Goal: Information Seeking & Learning: Learn about a topic

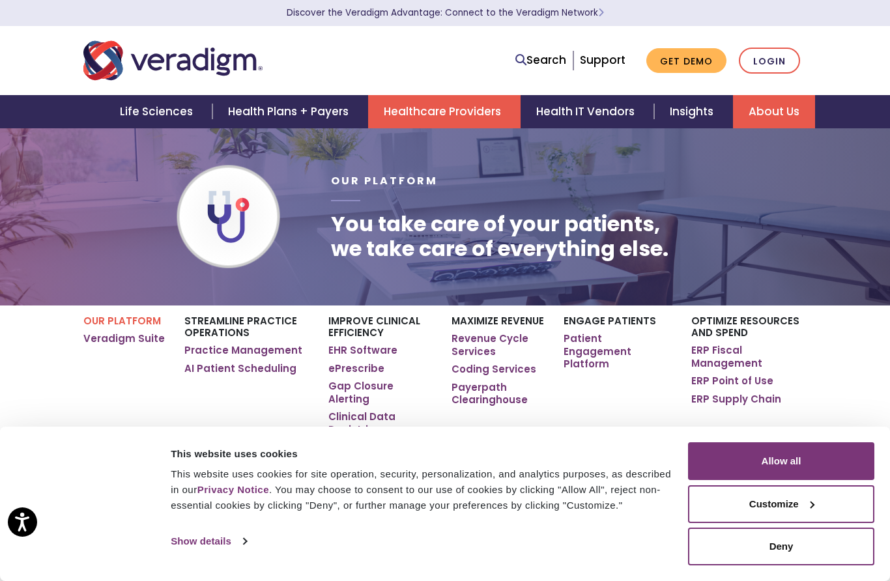
click at [778, 107] on link "About Us" at bounding box center [774, 111] width 82 height 33
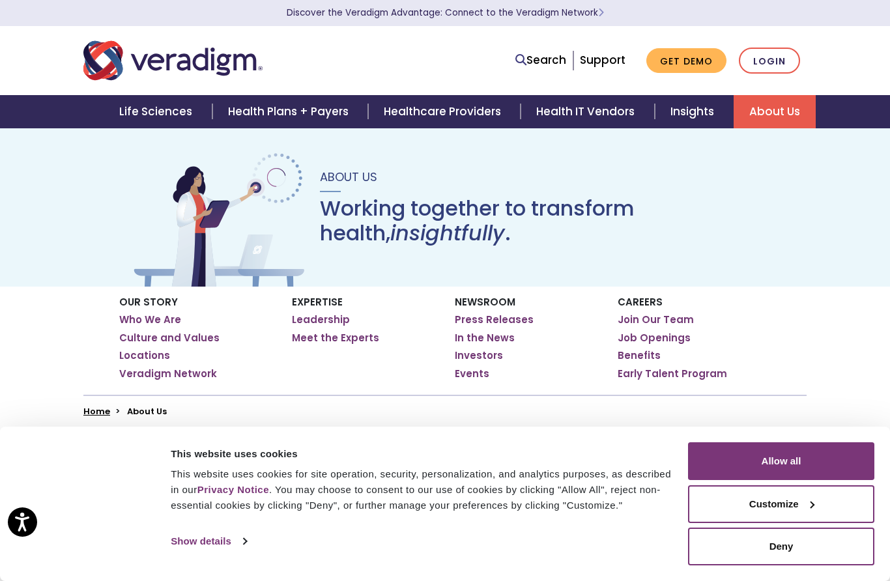
click at [315, 322] on link "Leadership" at bounding box center [321, 320] width 58 height 13
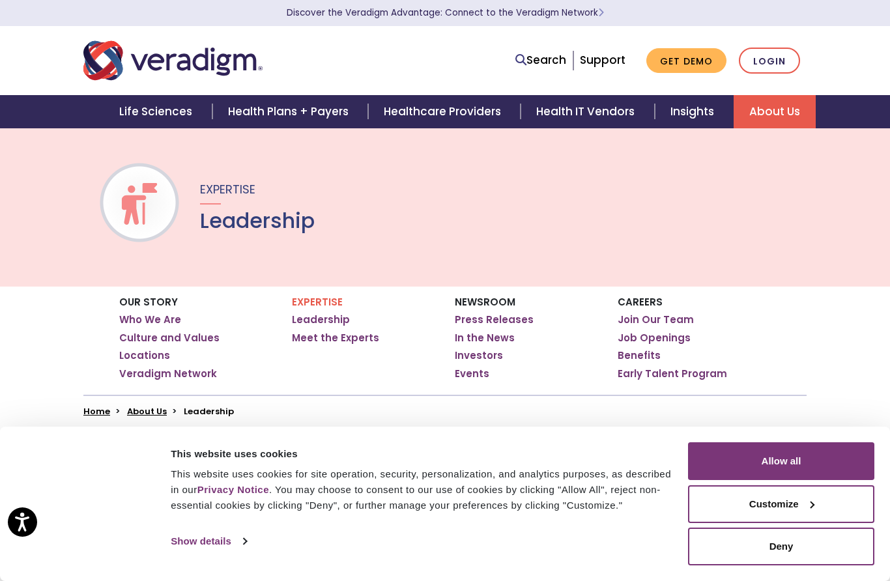
click at [742, 462] on button "Allow all" at bounding box center [781, 462] width 186 height 38
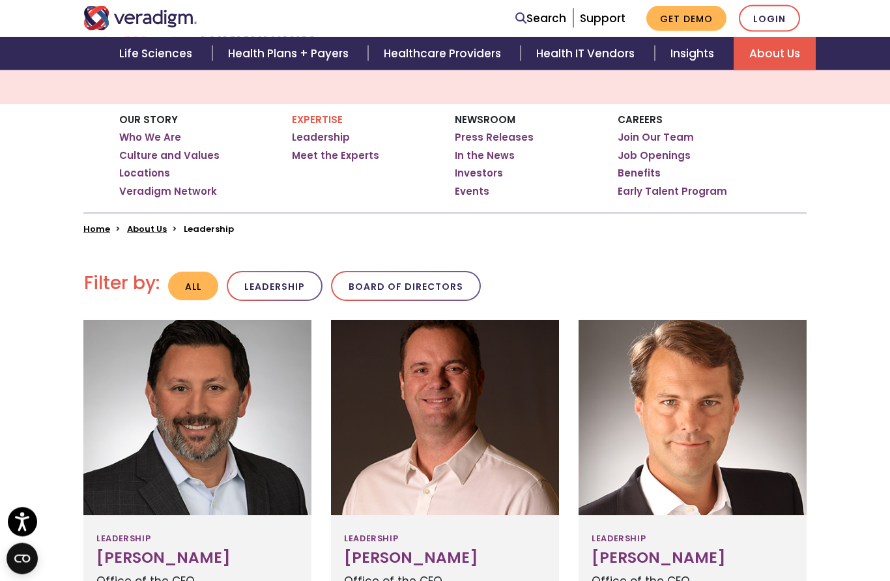
scroll to position [183, 0]
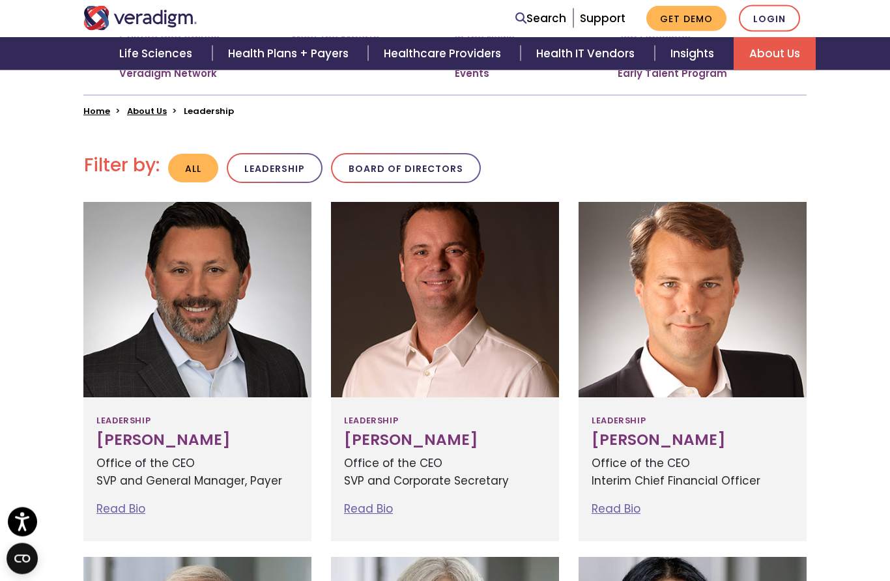
click at [396, 167] on button "Board of Directors" at bounding box center [406, 169] width 150 height 31
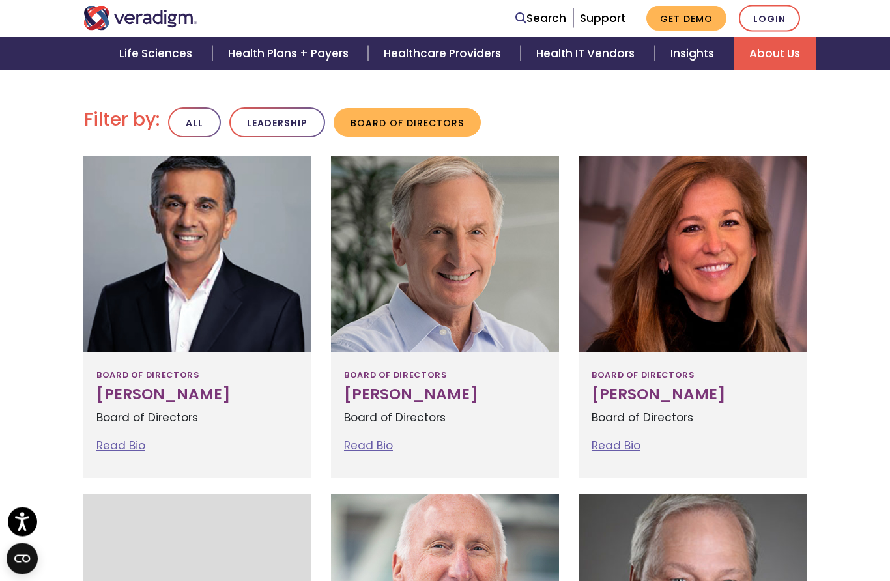
click at [111, 441] on link "Read Bio" at bounding box center [120, 447] width 49 height 16
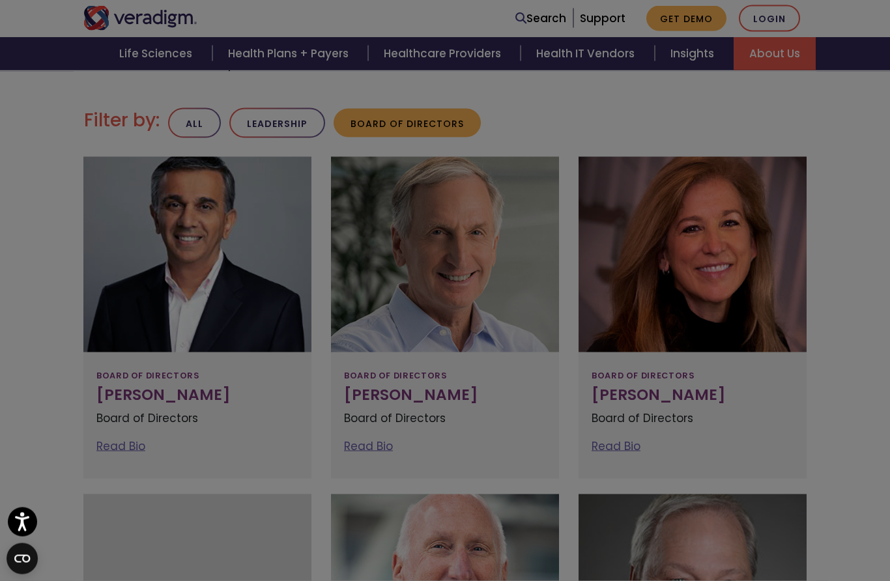
scroll to position [346, 0]
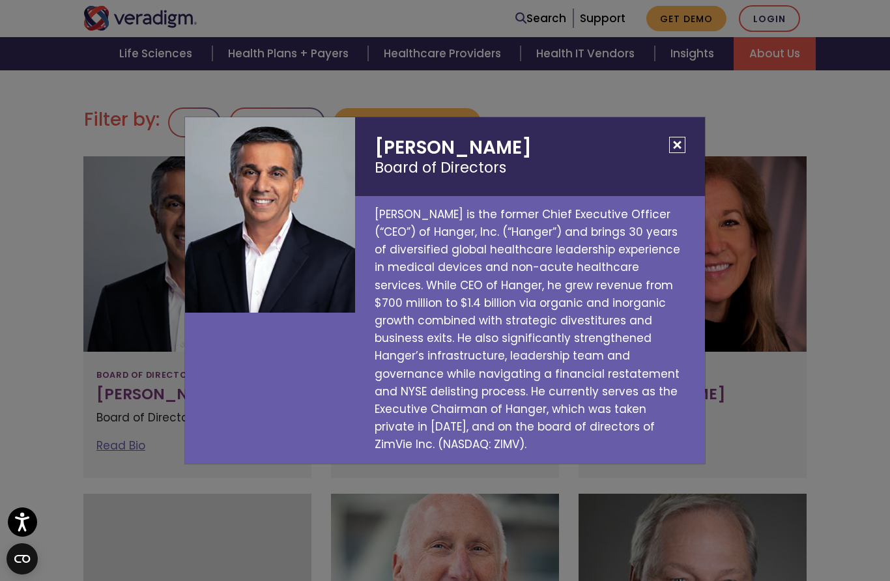
click at [679, 153] on button "Close" at bounding box center [678, 145] width 16 height 16
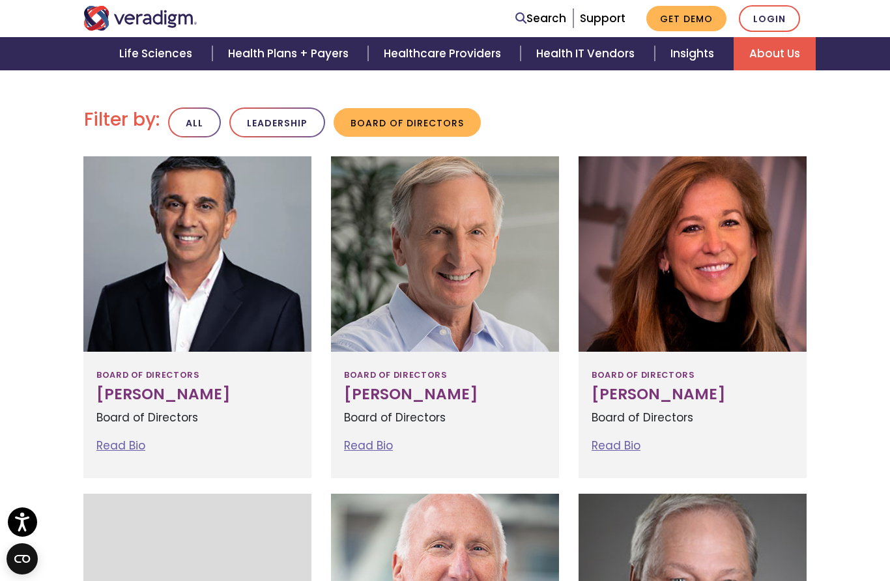
click at [381, 447] on link "Read Bio" at bounding box center [368, 446] width 49 height 16
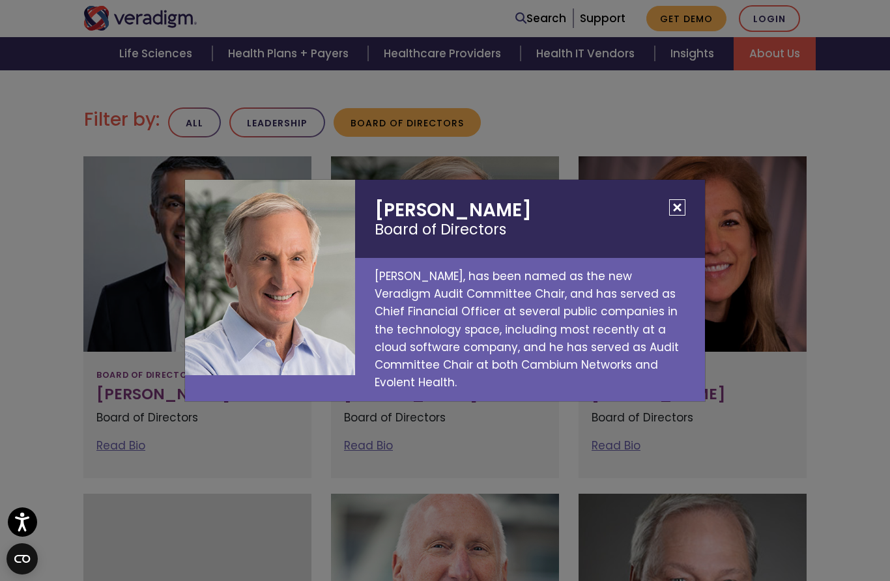
click at [677, 216] on button "Close" at bounding box center [678, 207] width 16 height 16
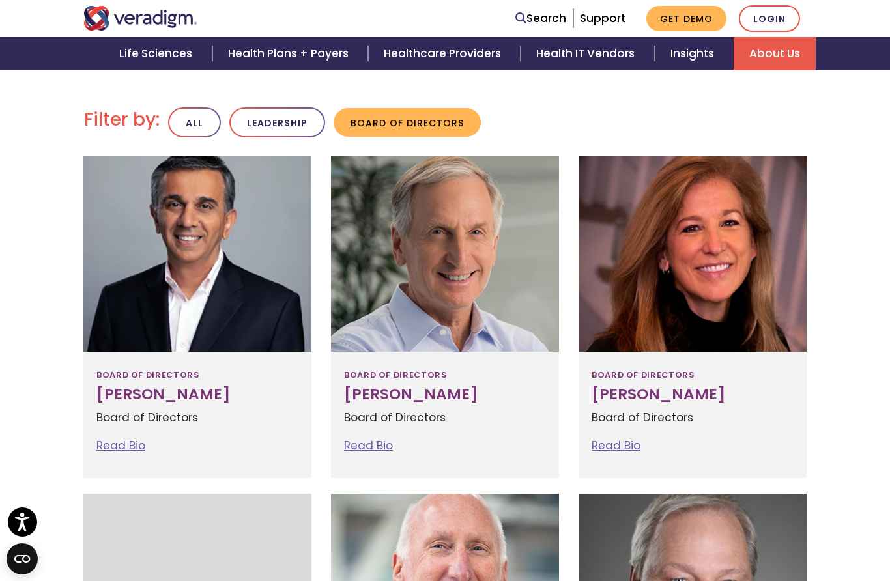
click at [623, 438] on link "Read Bio" at bounding box center [616, 446] width 49 height 16
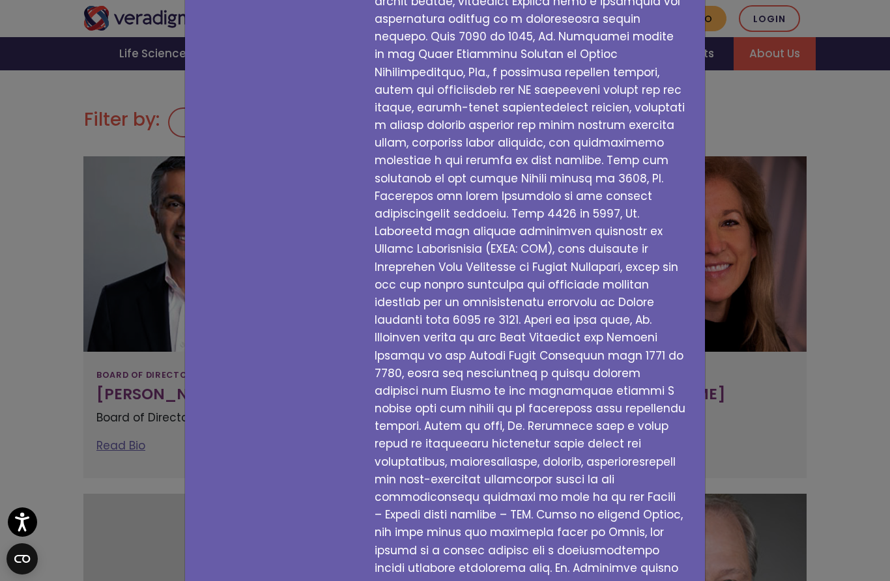
scroll to position [238, 0]
click at [842, 392] on div "Susan Rodriguez Board of Directors" at bounding box center [445, 290] width 890 height 581
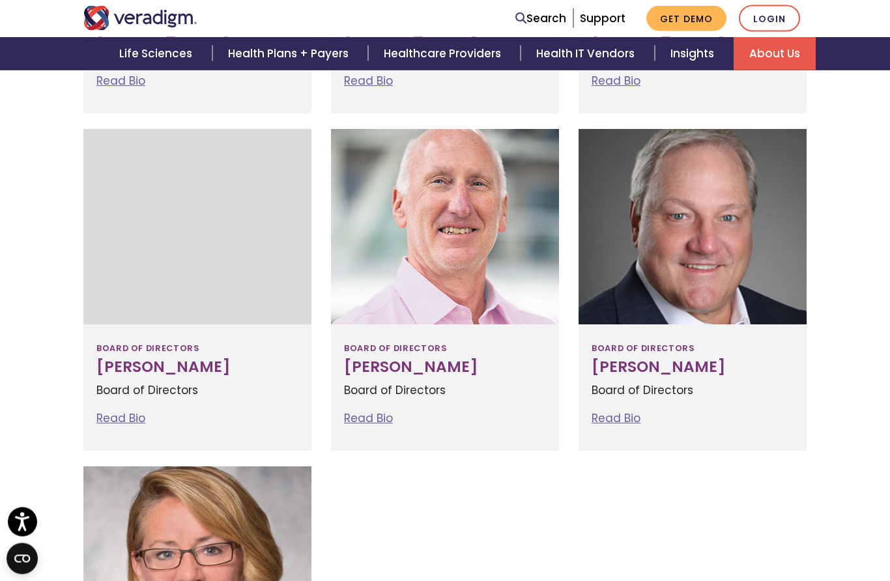
scroll to position [711, 0]
click at [116, 415] on link "Read Bio" at bounding box center [120, 419] width 49 height 16
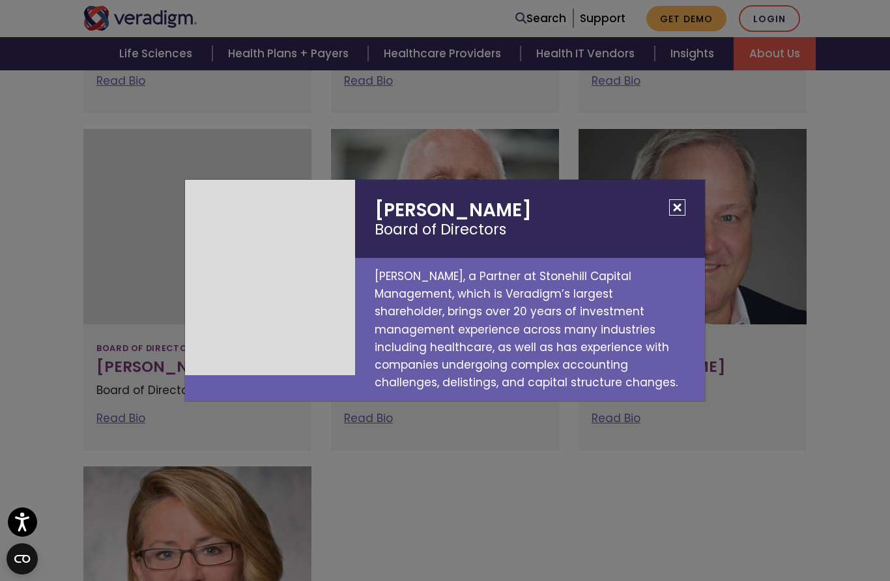
click at [679, 216] on button "Close" at bounding box center [678, 207] width 16 height 16
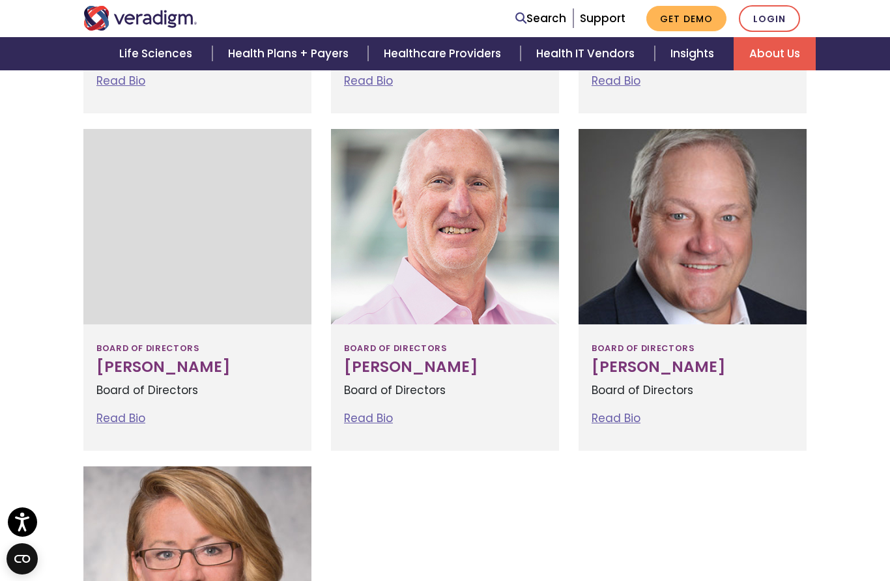
click at [374, 419] on link "Read Bio" at bounding box center [368, 419] width 49 height 16
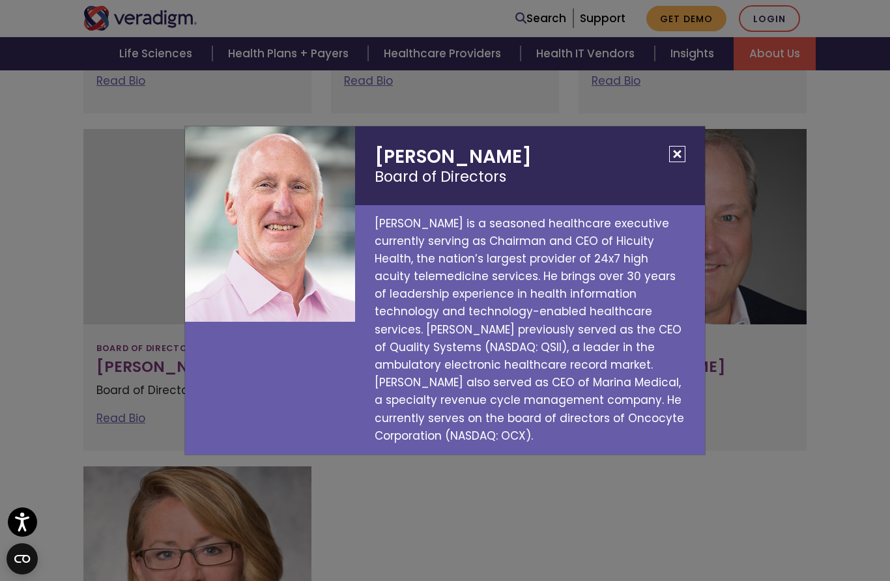
click at [670, 162] on button "Close" at bounding box center [678, 154] width 16 height 16
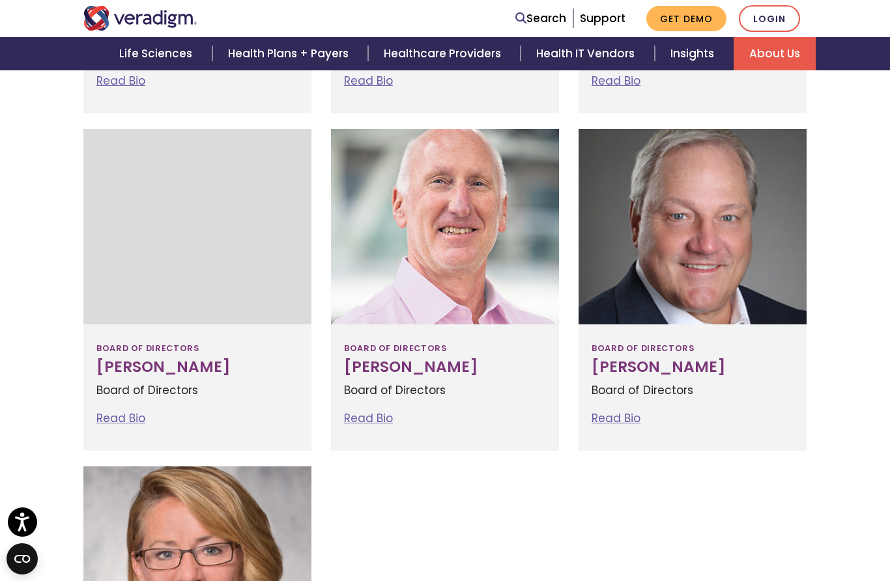
click at [625, 416] on link "Read Bio" at bounding box center [616, 419] width 49 height 16
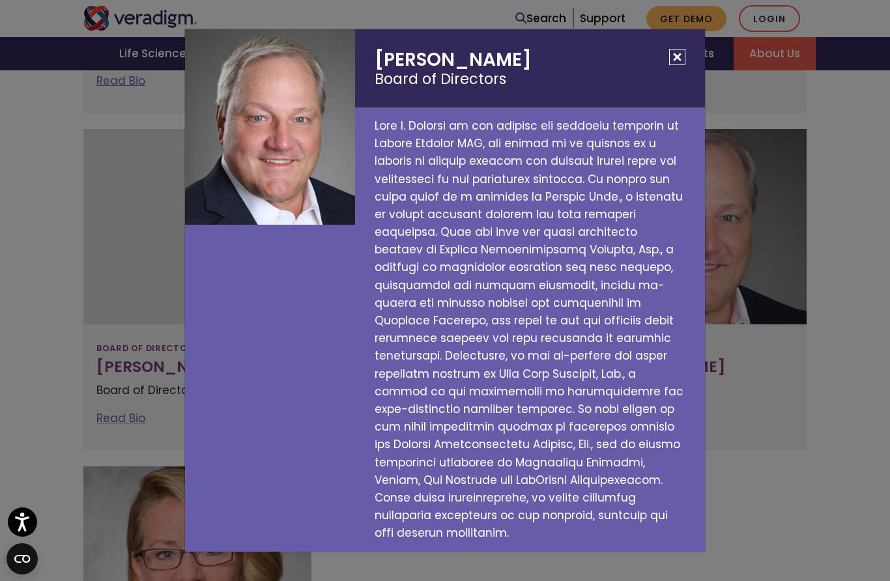
click at [681, 65] on button "Close" at bounding box center [678, 57] width 16 height 16
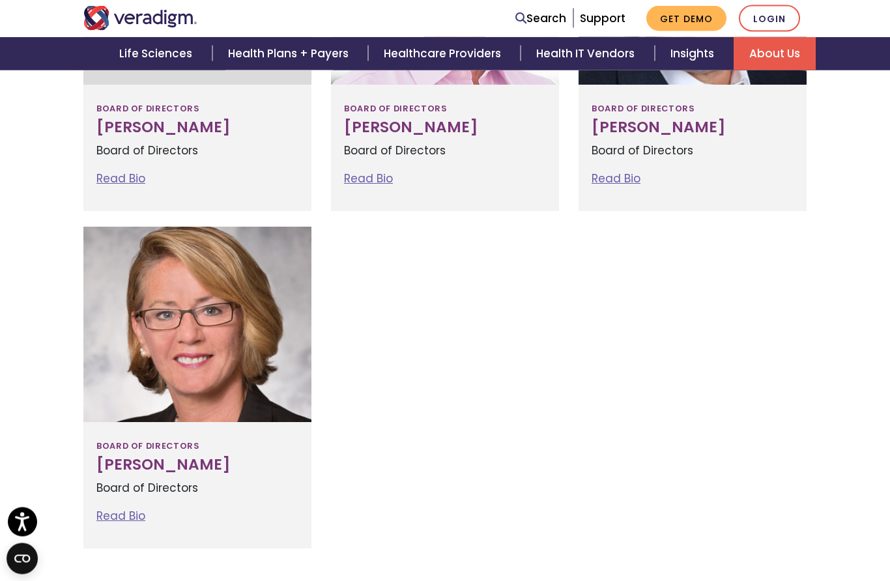
click at [139, 509] on link "Read Bio" at bounding box center [120, 517] width 49 height 16
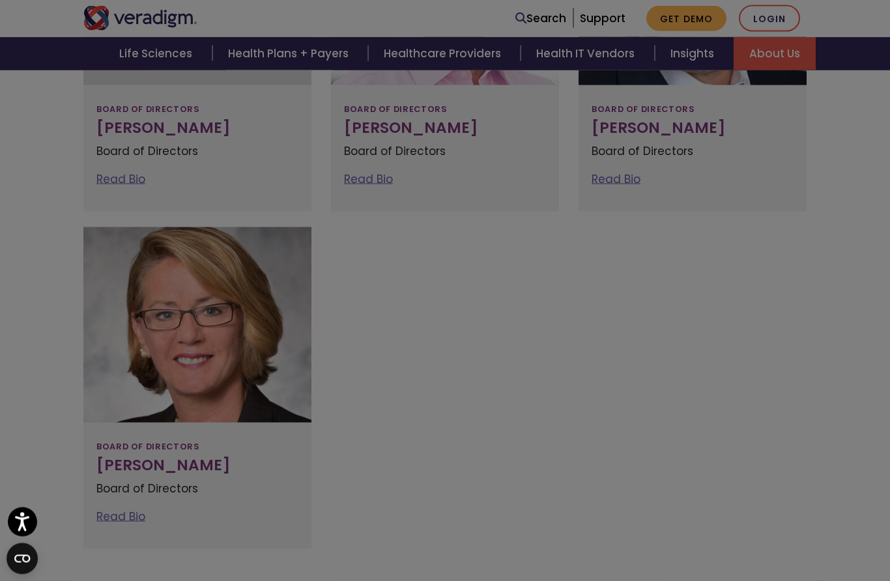
scroll to position [951, 0]
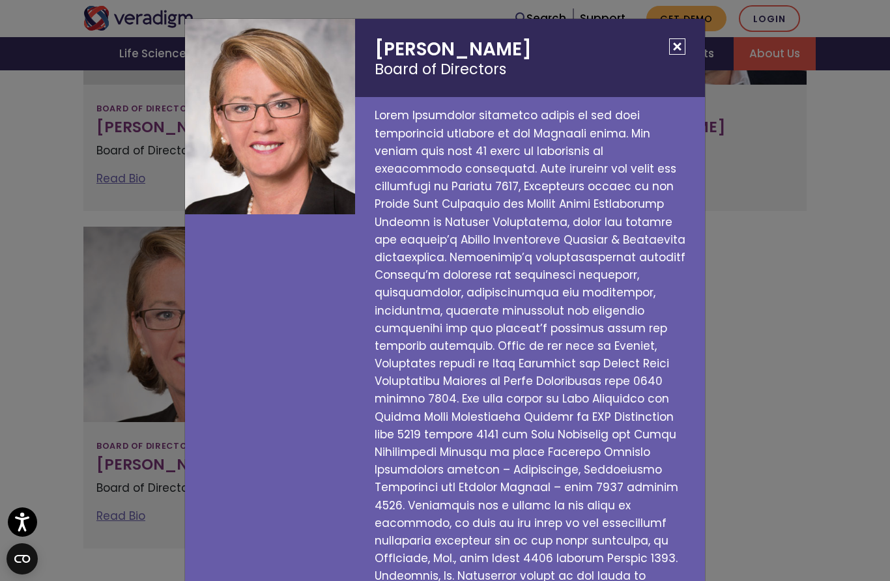
click at [673, 59] on h2 "Carol Zierhoffer Board of Directors" at bounding box center [530, 58] width 350 height 78
click at [684, 42] on button "Close" at bounding box center [678, 46] width 16 height 16
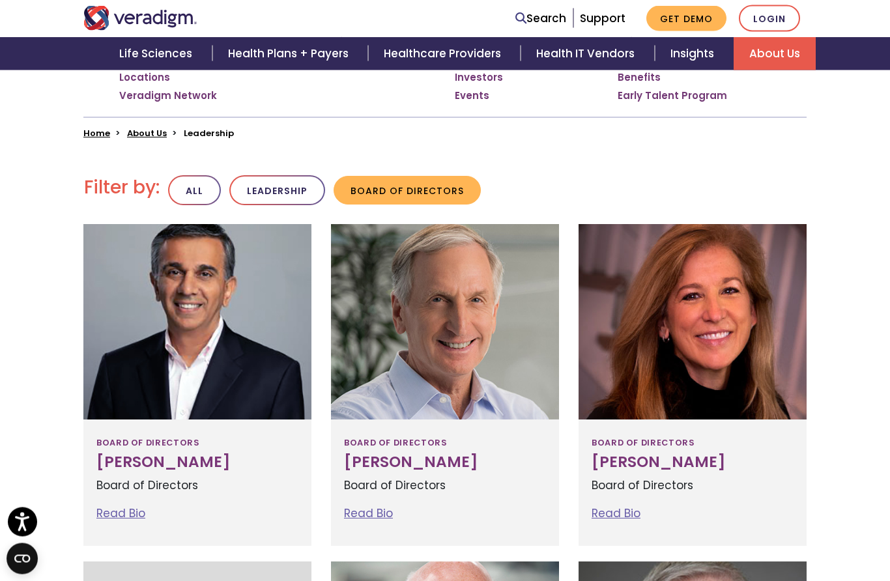
scroll to position [233, 0]
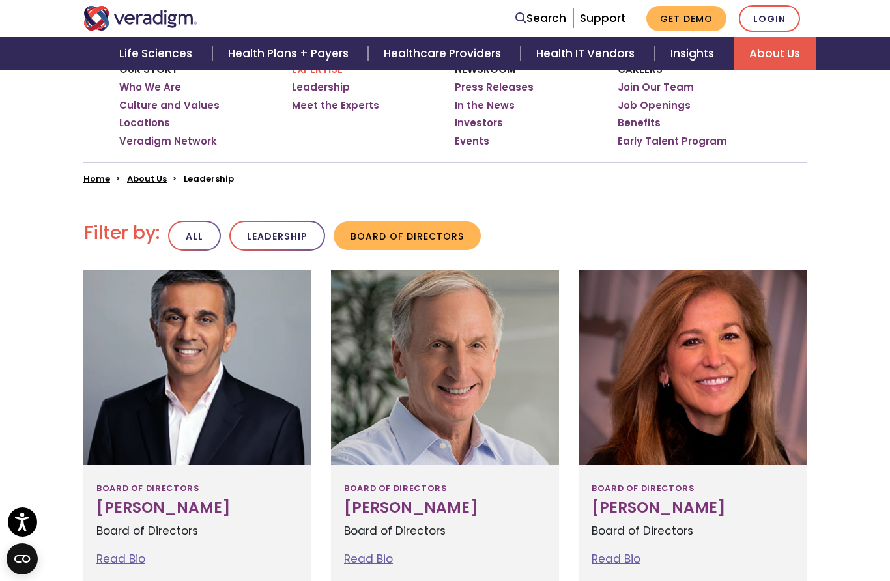
click at [432, 475] on div "Board of Directors Bruce Felt Board of Directors Read Bio Bruce Felt Board of D…" at bounding box center [445, 528] width 228 height 126
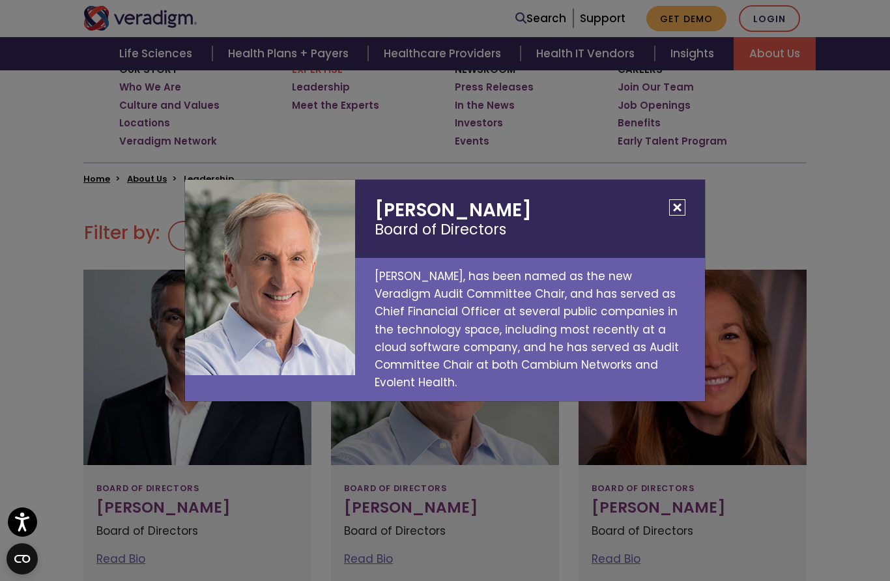
click at [670, 216] on button "Close" at bounding box center [678, 207] width 16 height 16
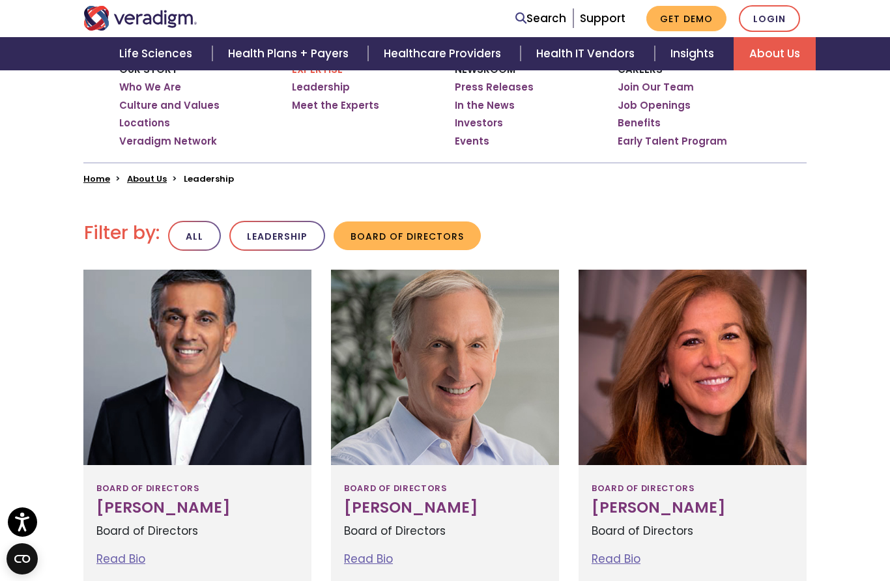
click at [276, 238] on button "Leadership" at bounding box center [277, 236] width 96 height 31
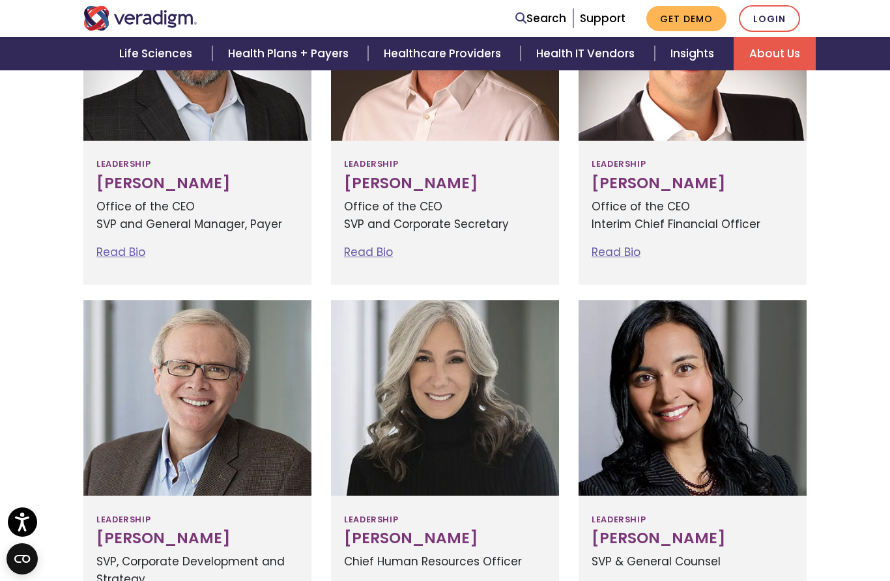
scroll to position [535, 0]
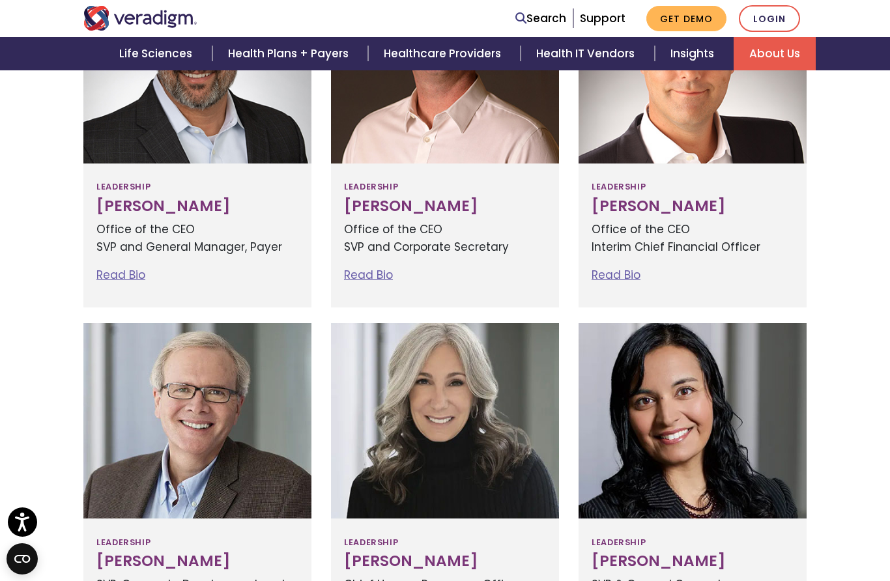
click at [621, 269] on link "Read Bio" at bounding box center [616, 275] width 49 height 16
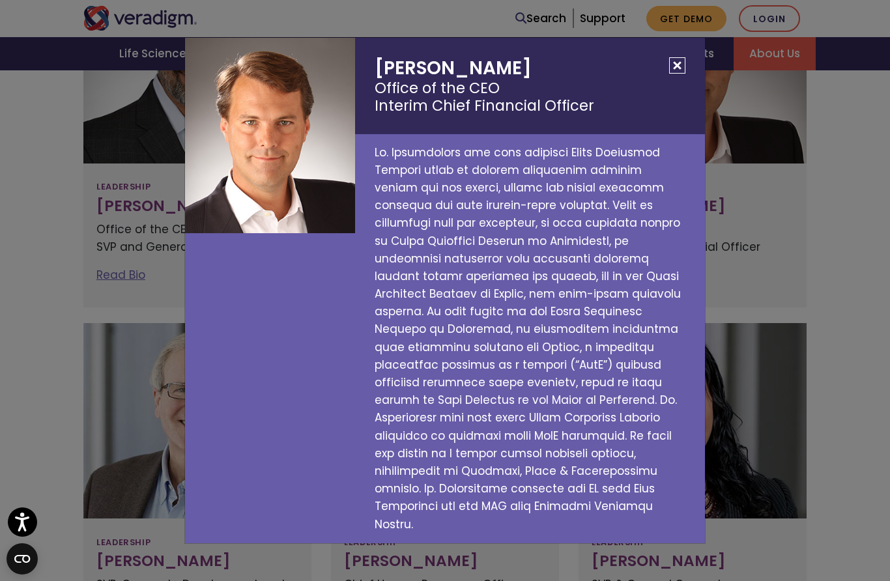
click at [674, 74] on button "Close" at bounding box center [678, 65] width 16 height 16
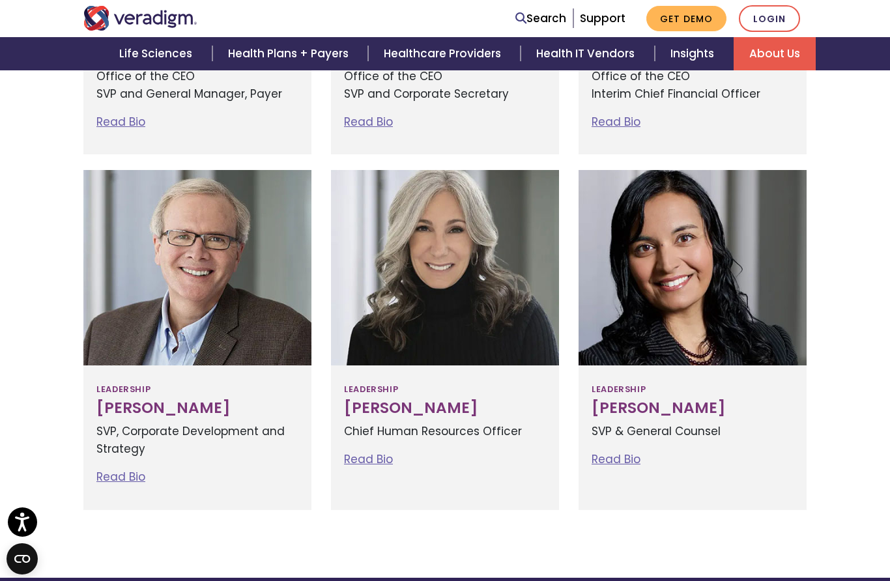
scroll to position [689, 0]
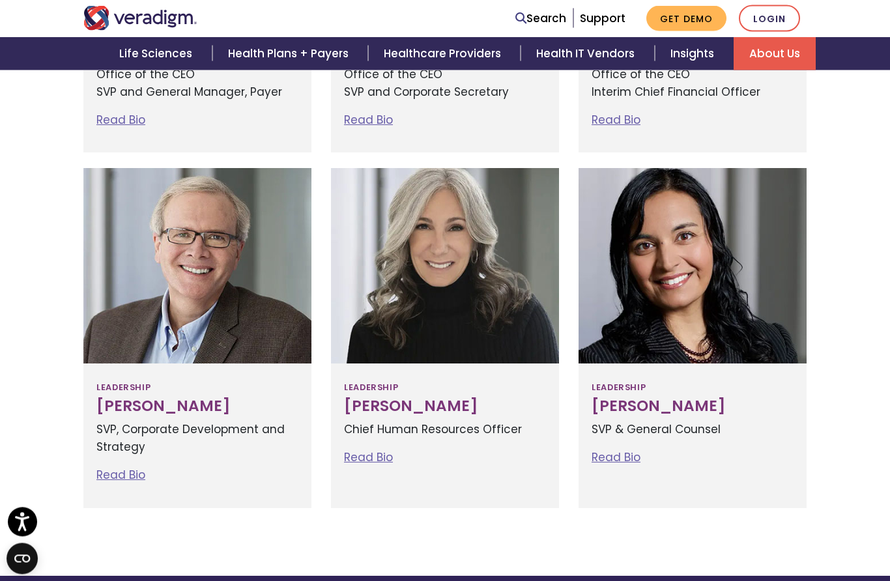
click at [375, 450] on link "Read Bio" at bounding box center [368, 458] width 49 height 16
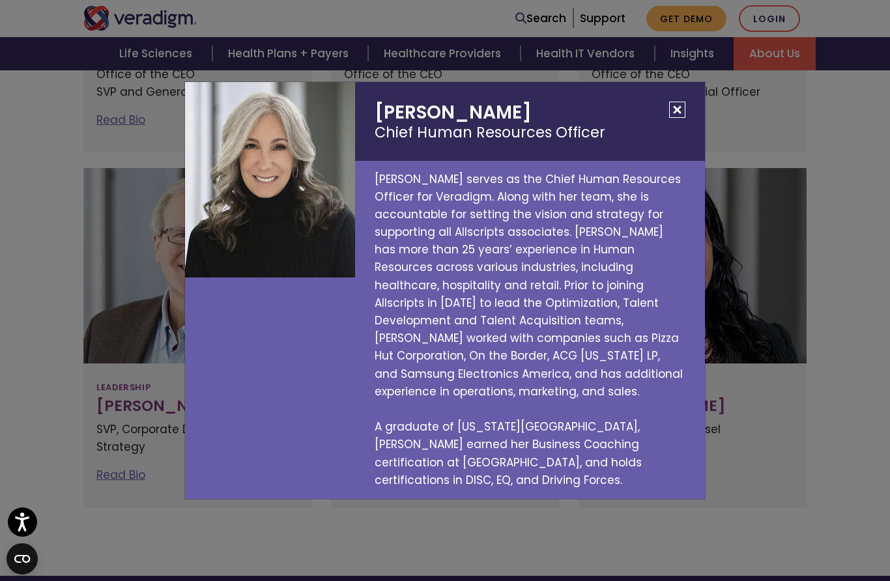
click at [679, 118] on button "Close" at bounding box center [678, 110] width 16 height 16
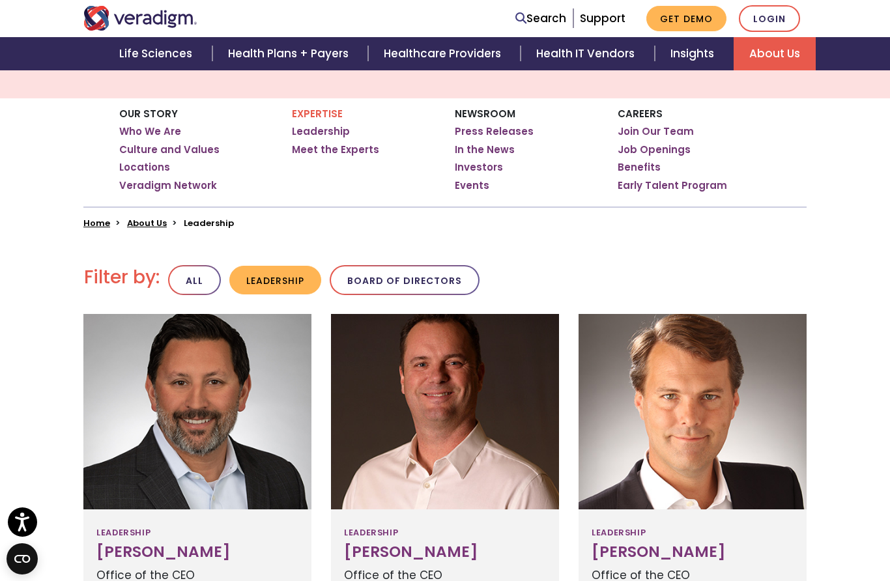
scroll to position [183, 0]
